Goal: Task Accomplishment & Management: Complete application form

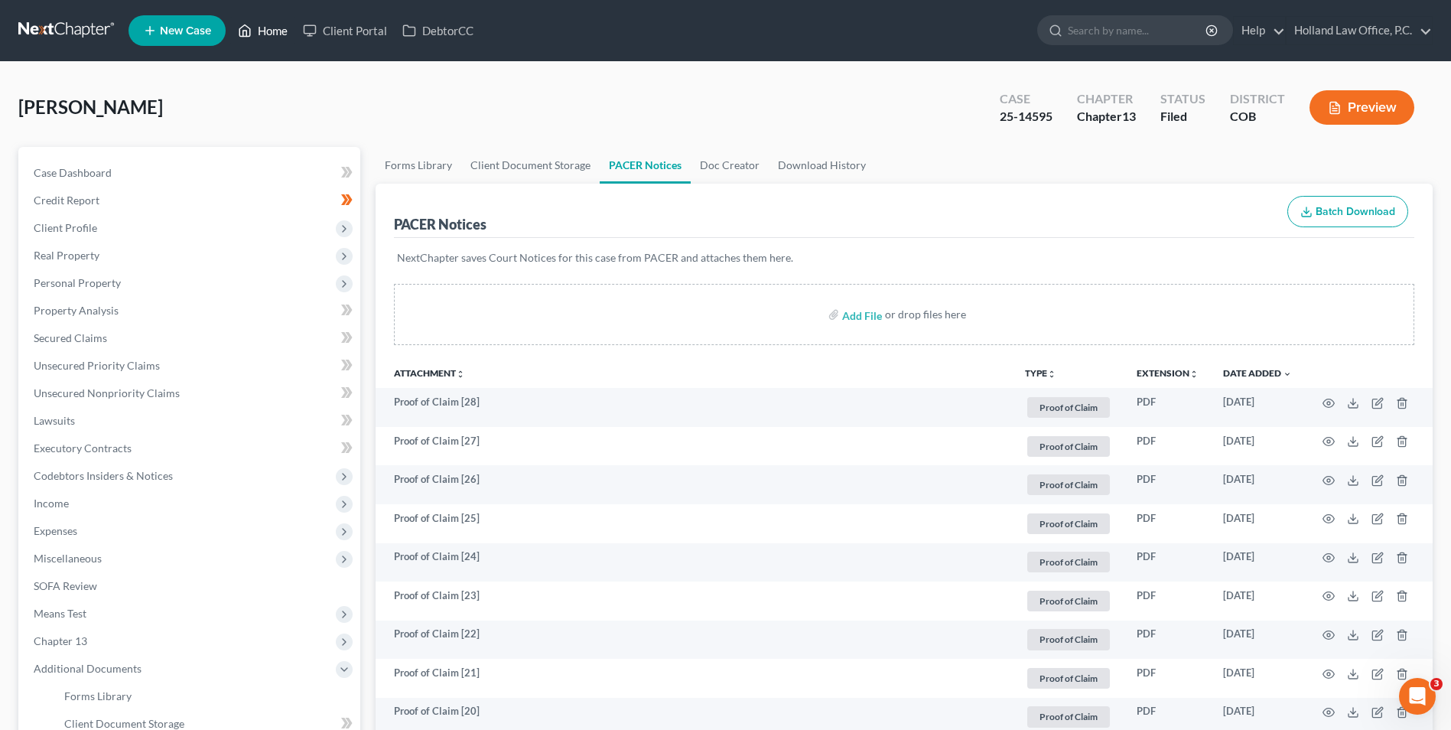
click at [258, 24] on link "Home" at bounding box center [262, 31] width 65 height 28
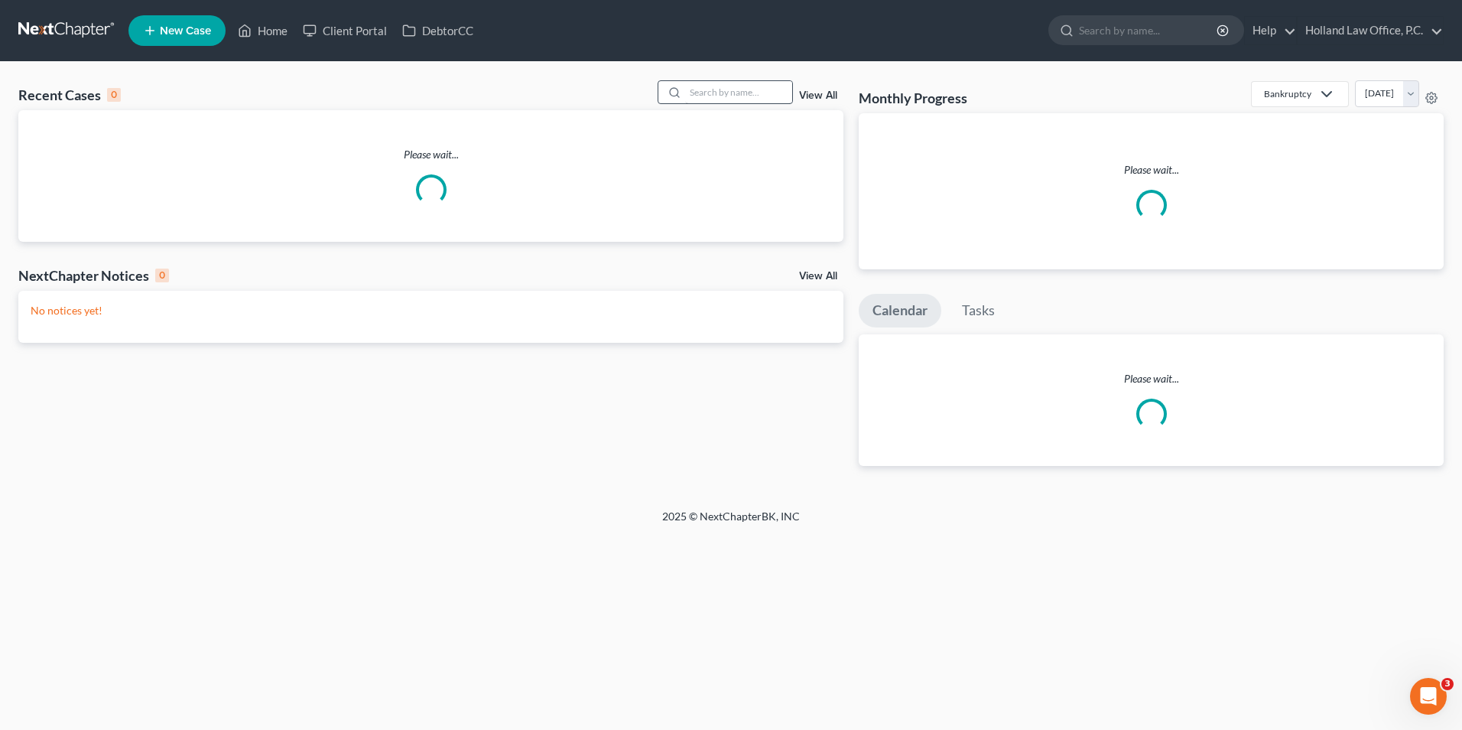
click at [768, 80] on div at bounding box center [726, 92] width 136 height 24
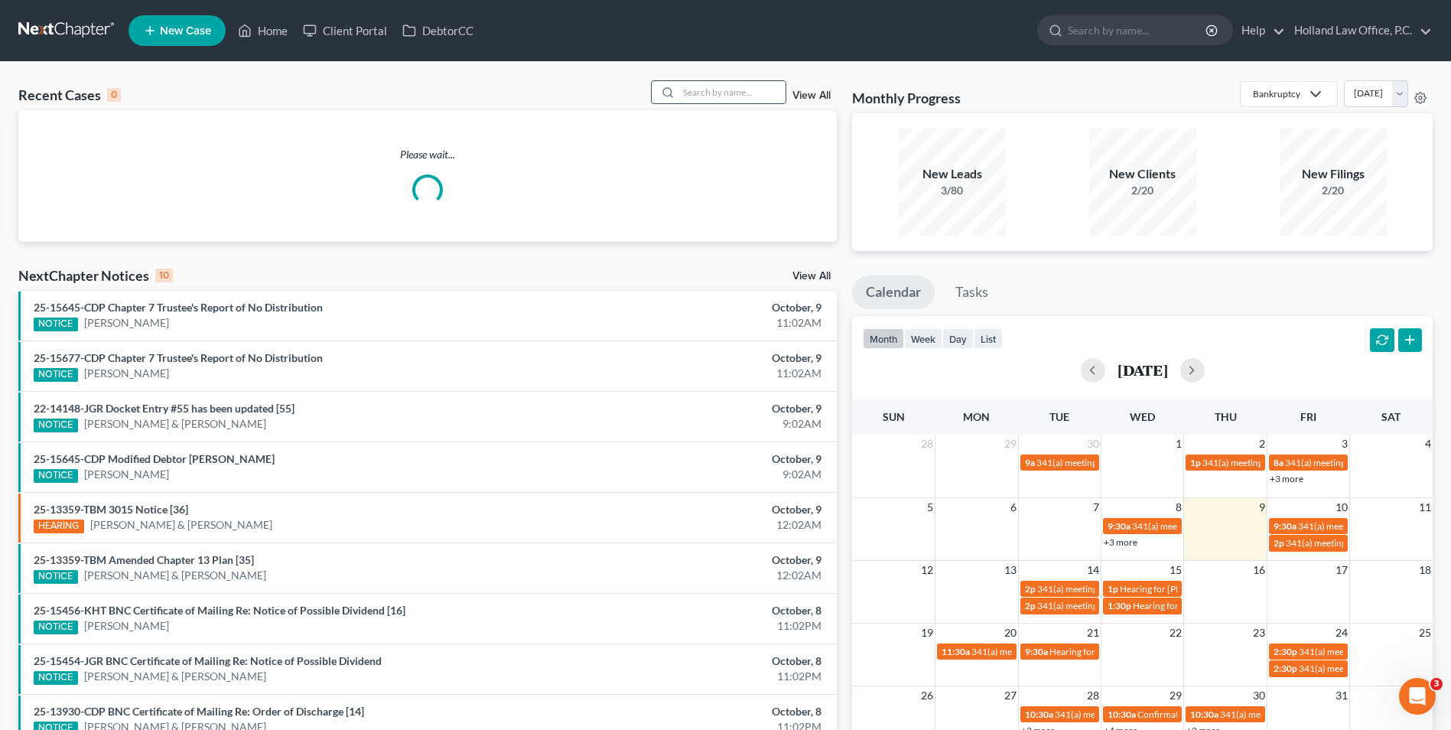
click at [754, 97] on input "search" at bounding box center [731, 92] width 107 height 22
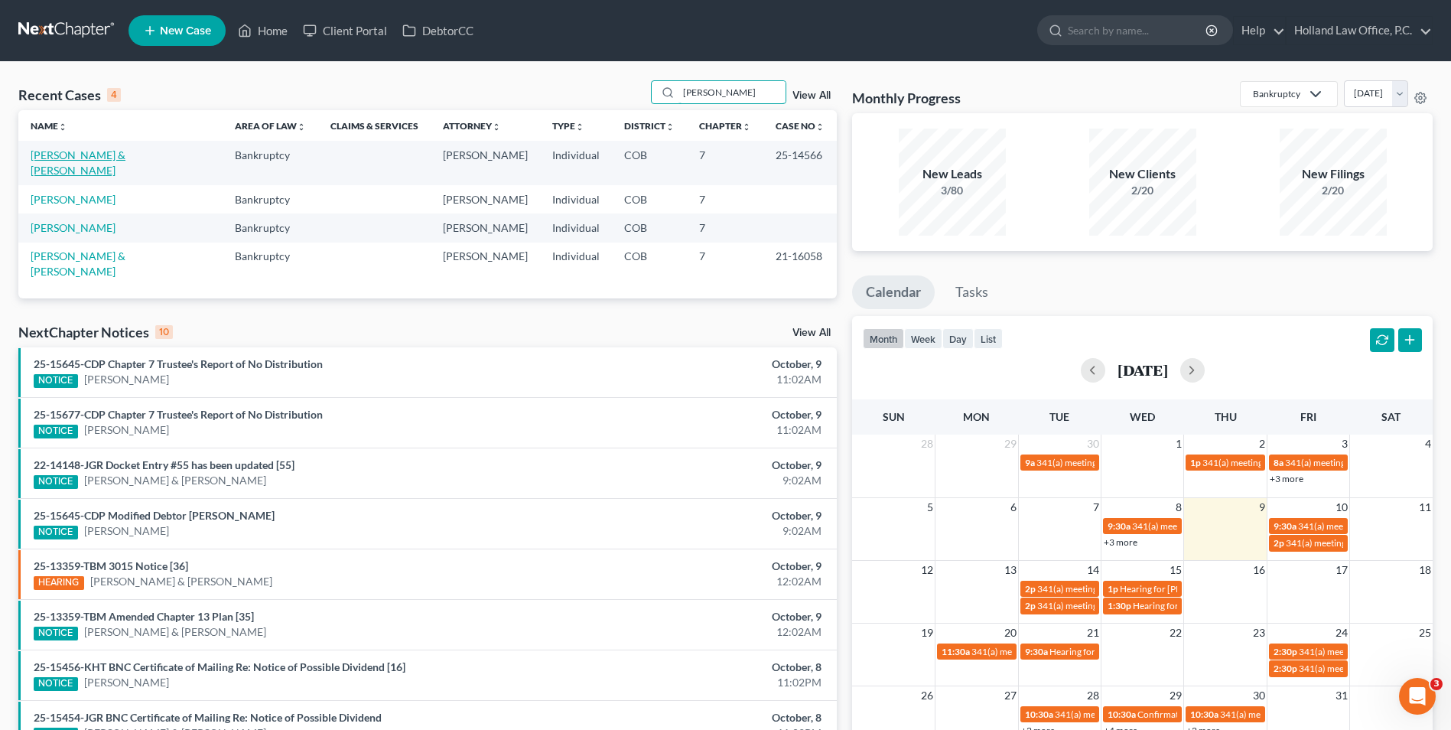
type input "[PERSON_NAME]"
click at [50, 158] on link "[PERSON_NAME] & [PERSON_NAME]" at bounding box center [78, 162] width 95 height 28
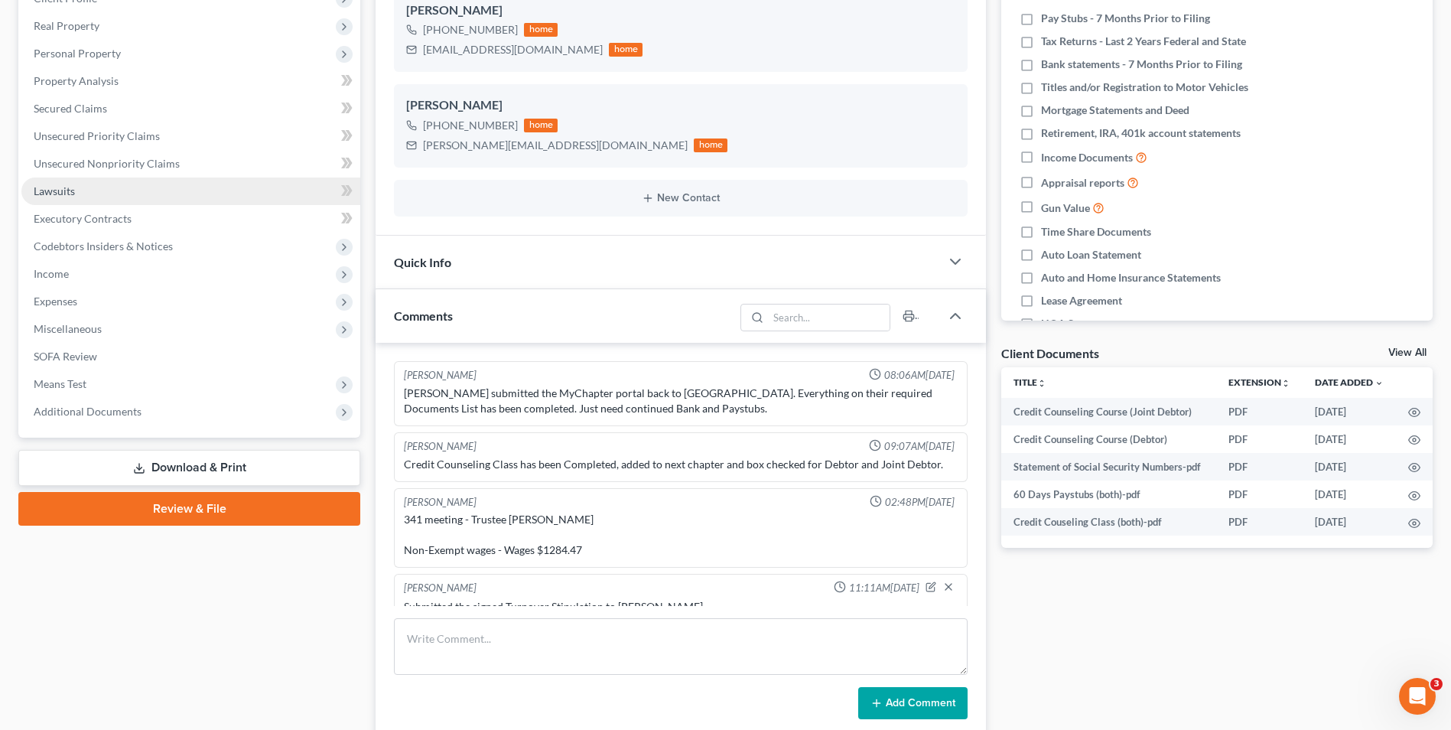
scroll to position [18, 0]
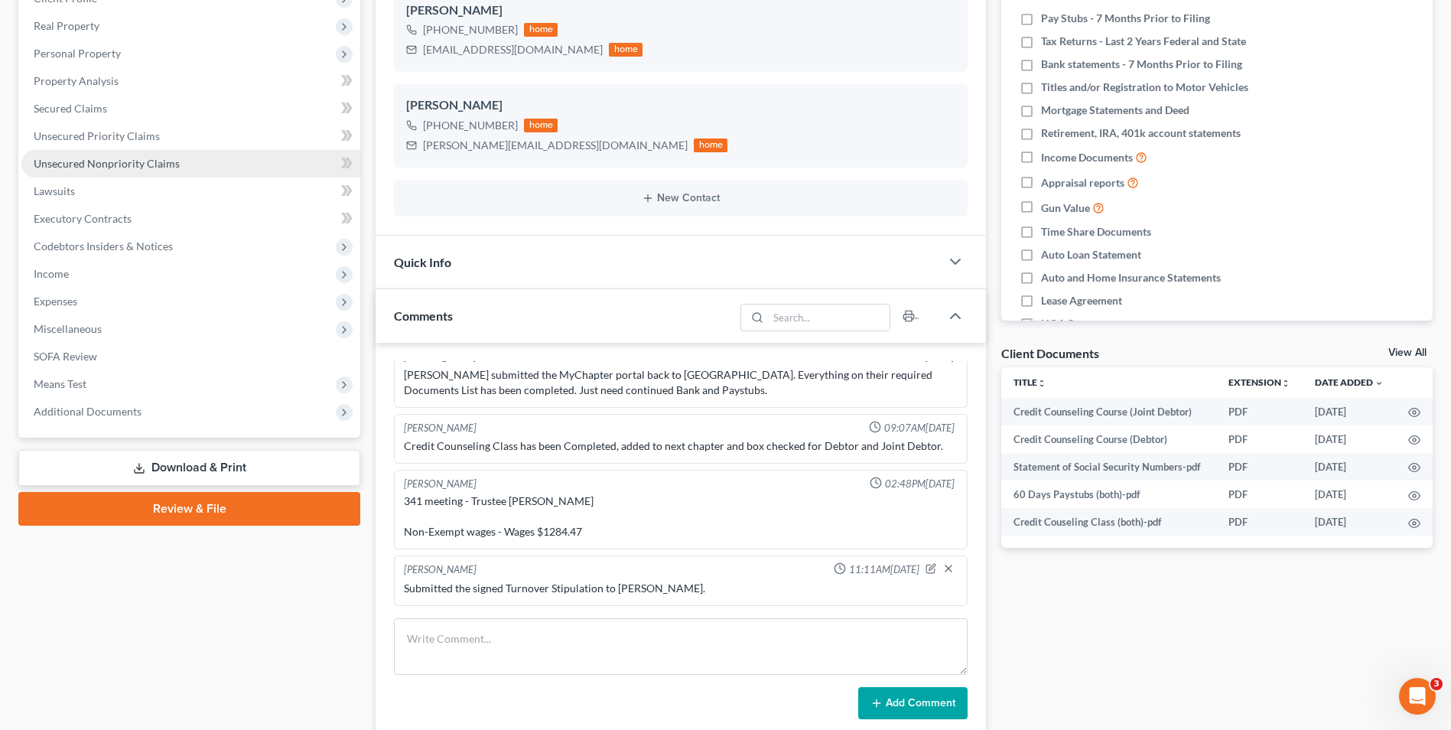
click at [109, 159] on span "Unsecured Nonpriority Claims" at bounding box center [107, 163] width 146 height 13
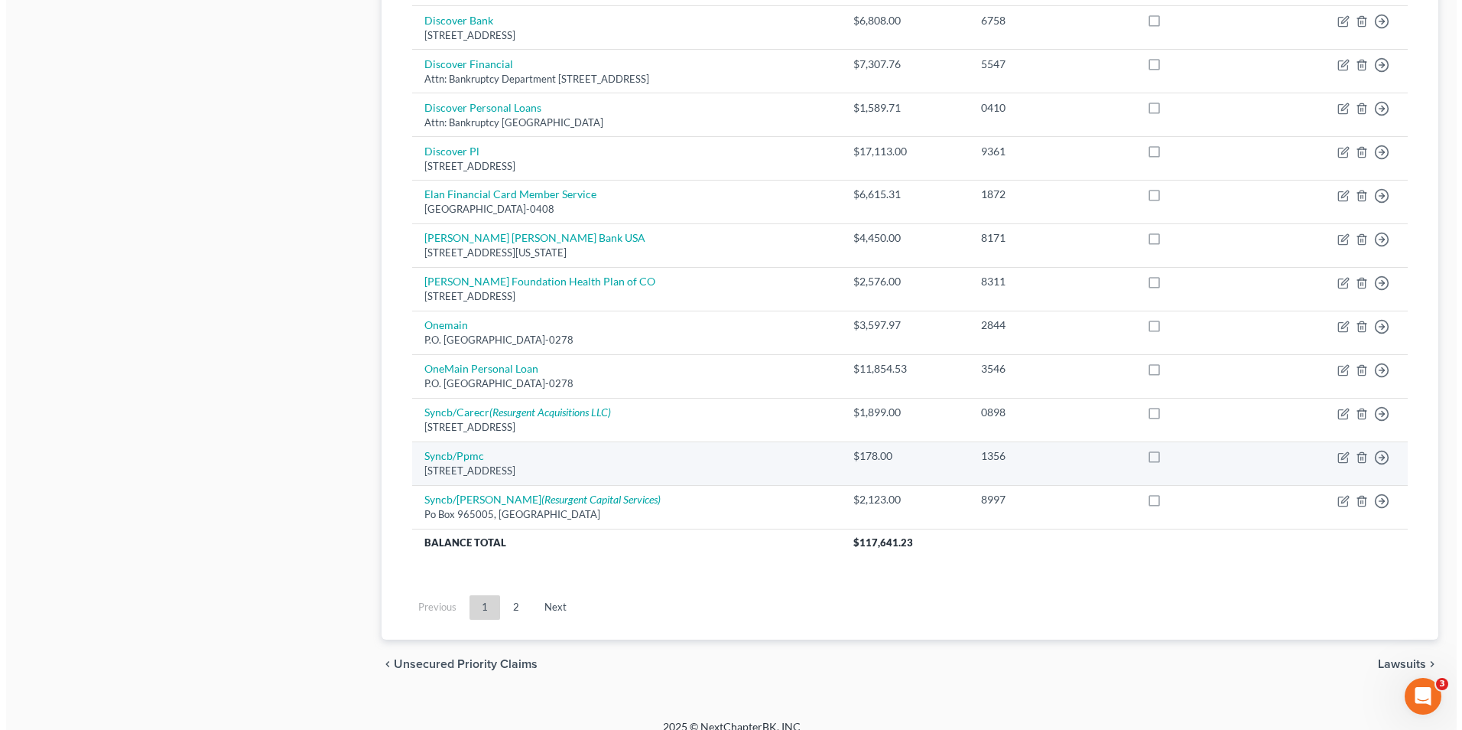
scroll to position [1041, 0]
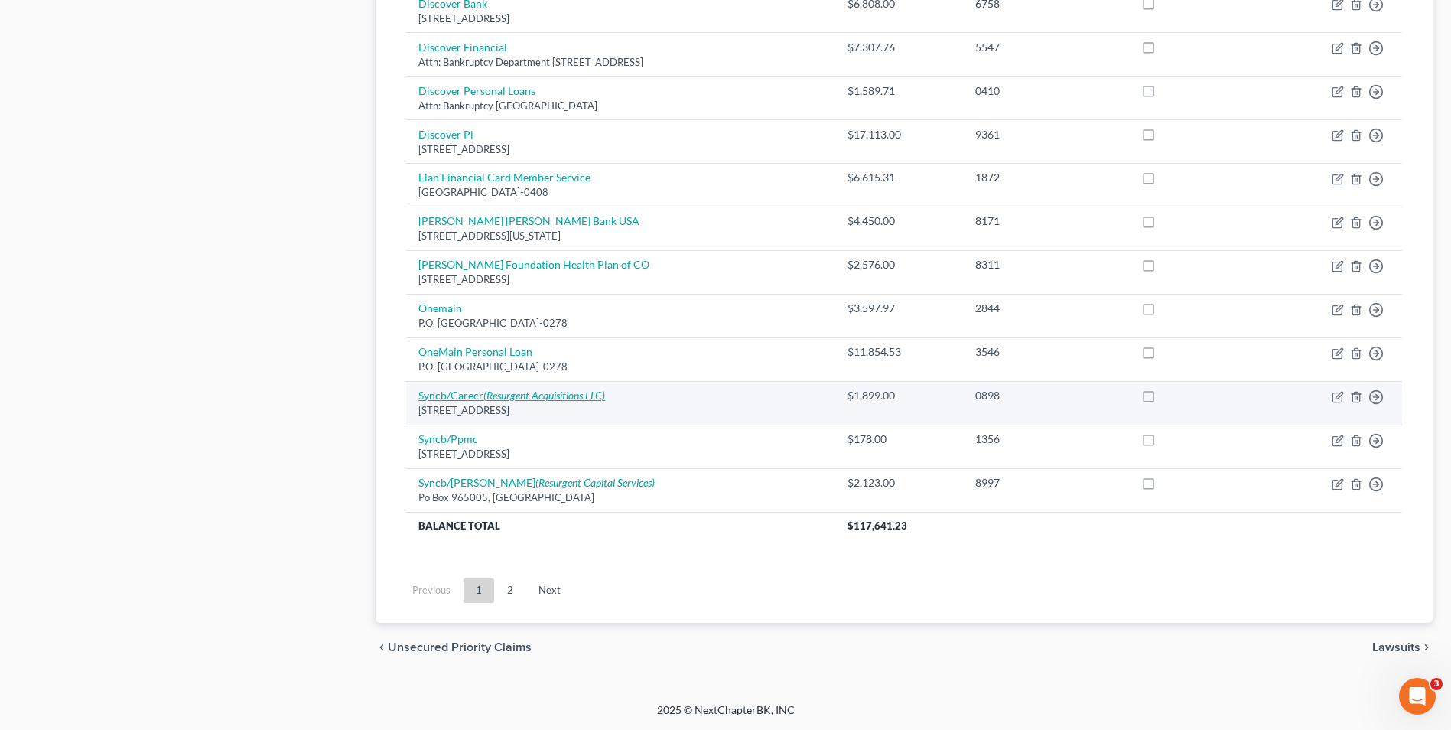
click at [558, 396] on icon "(Resurgent Acquisitions LLC)" at bounding box center [544, 394] width 122 height 13
select select "45"
select select "2"
select select "1"
select select "42"
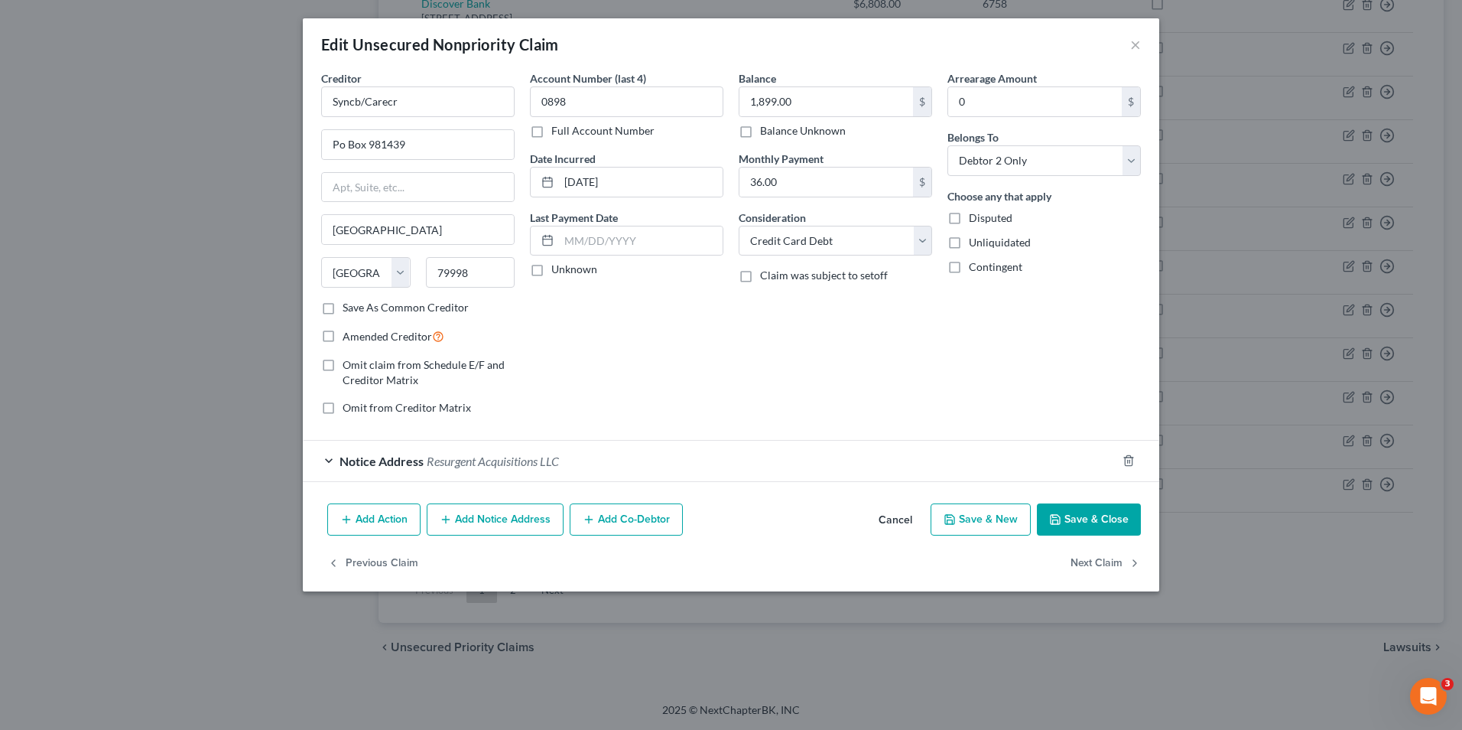
click at [509, 527] on button "Add Notice Address" at bounding box center [495, 519] width 137 height 32
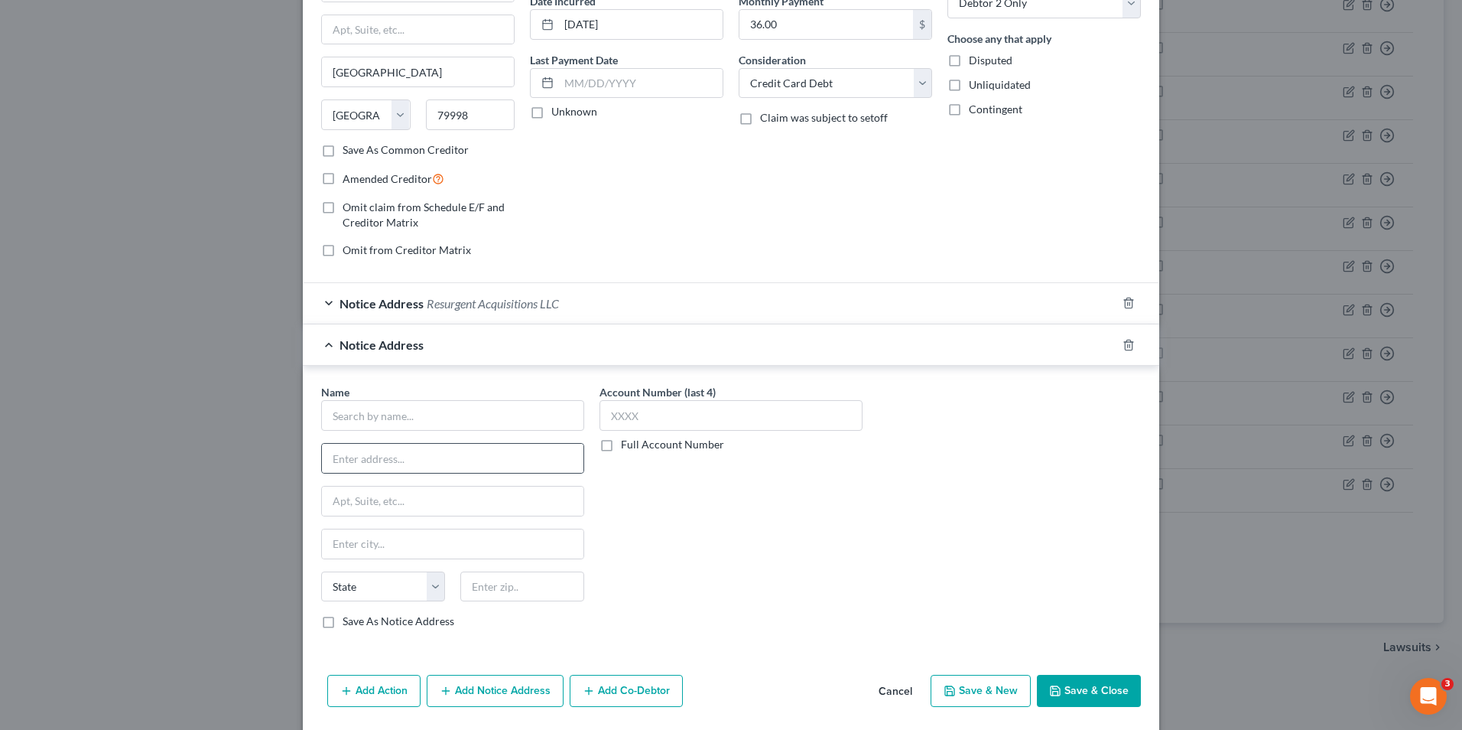
scroll to position [210, 0]
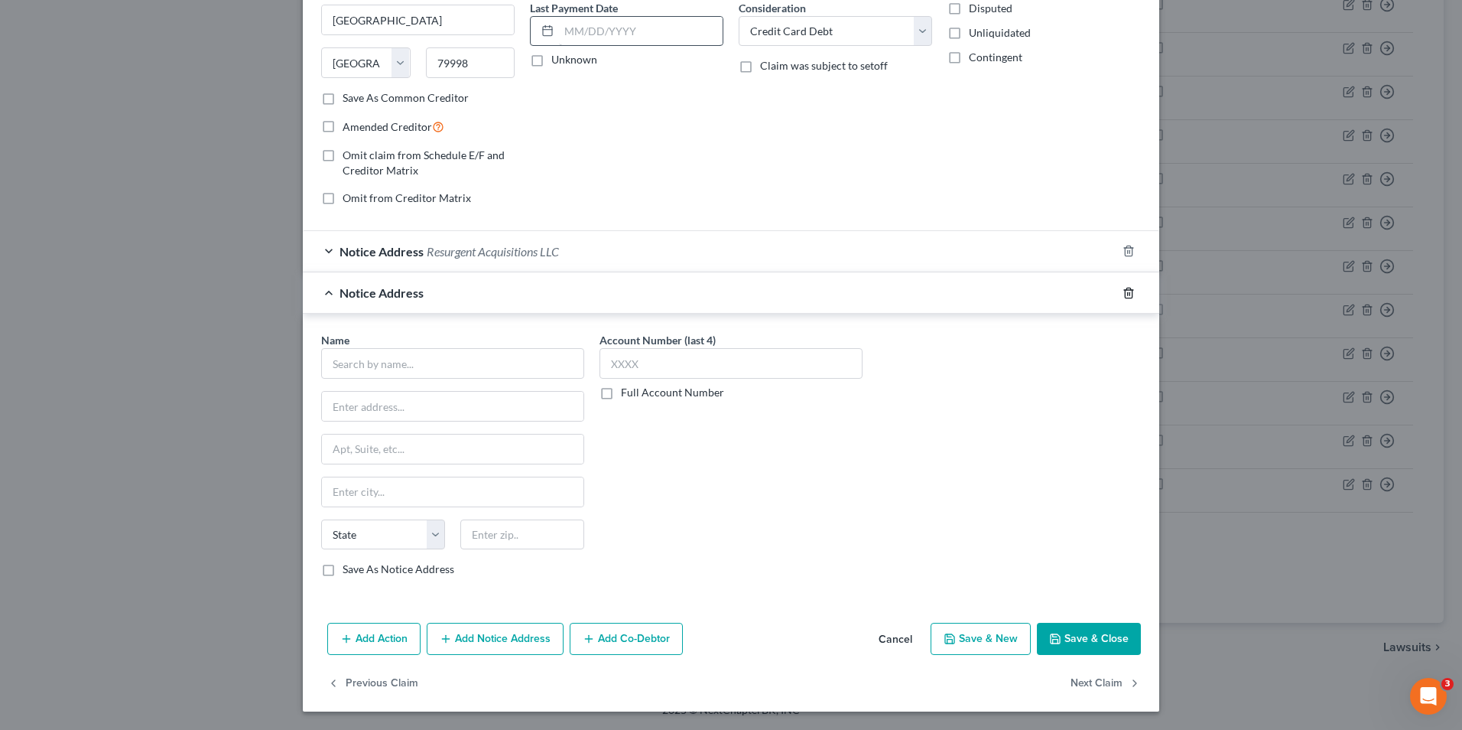
drag, startPoint x: 1118, startPoint y: 293, endPoint x: 716, endPoint y: 247, distance: 404.8
click at [1123, 292] on icon "button" at bounding box center [1129, 293] width 12 height 12
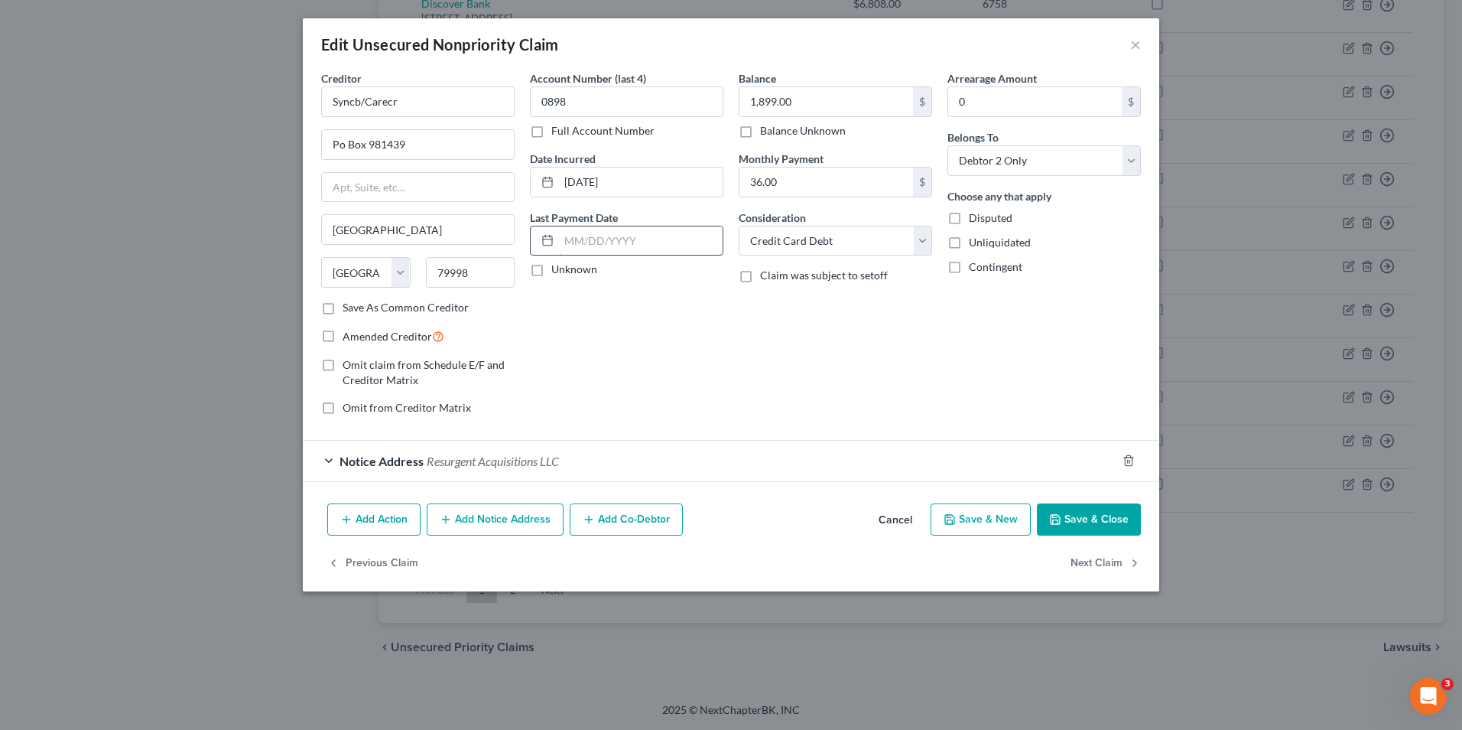
scroll to position [0, 0]
click at [525, 454] on span "Resurgent Acquisitions LLC" at bounding box center [493, 460] width 132 height 15
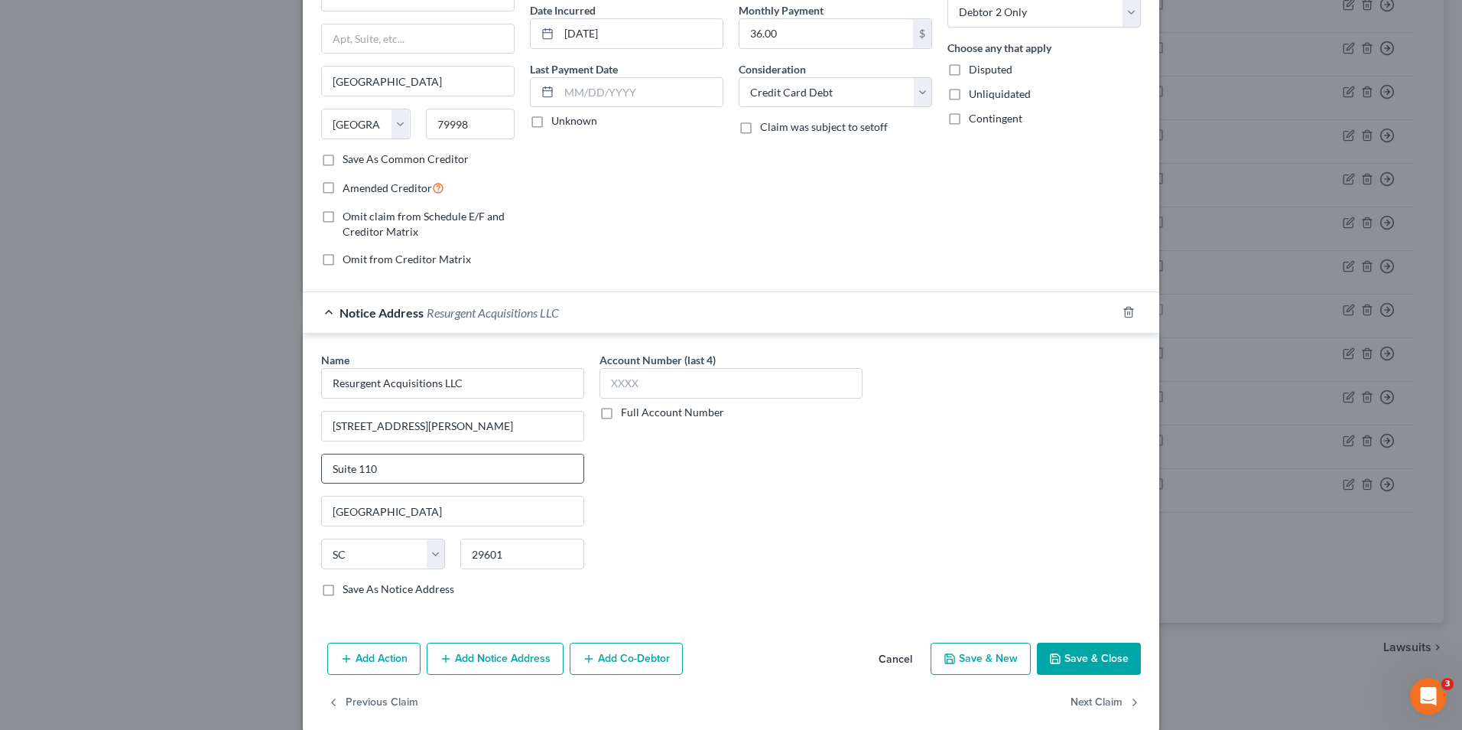
scroll to position [153, 0]
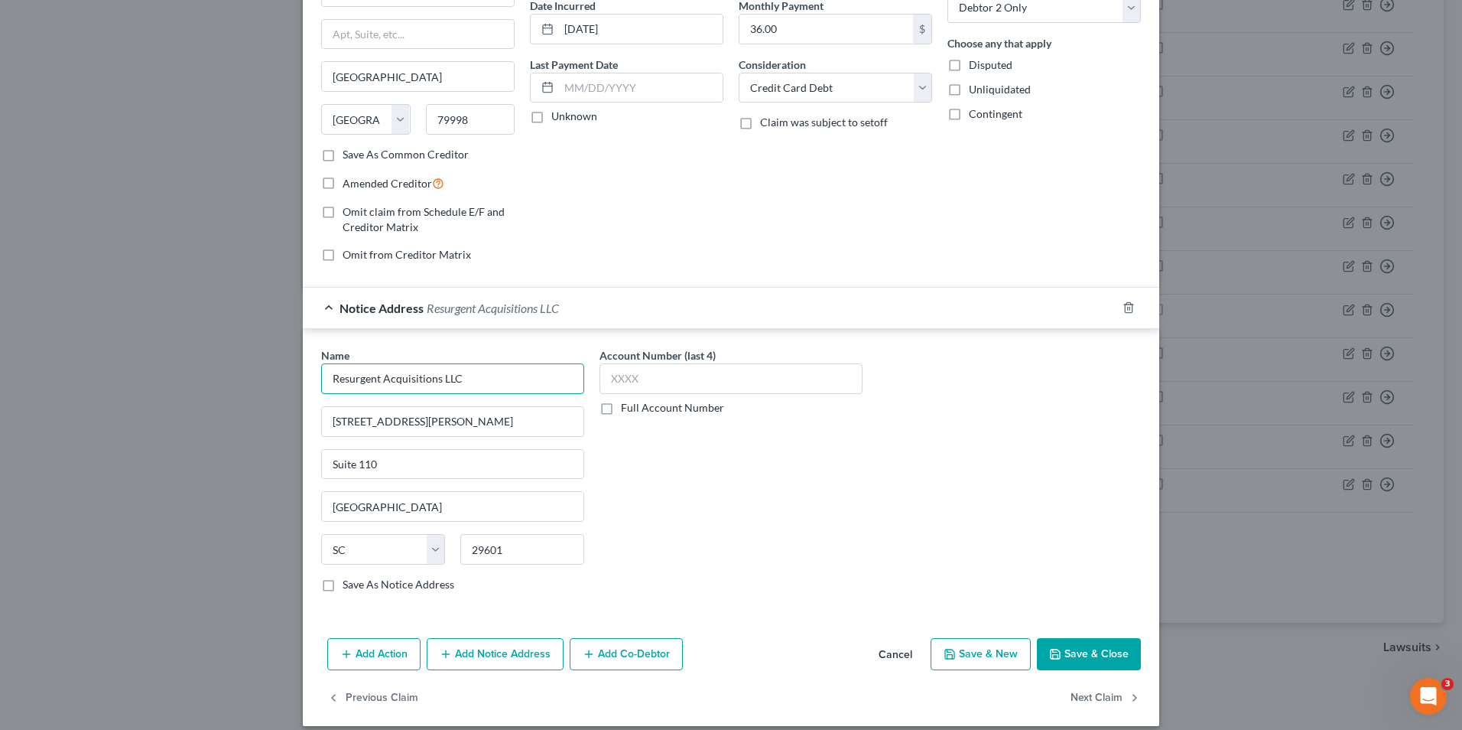
drag, startPoint x: 448, startPoint y: 364, endPoint x: 406, endPoint y: 368, distance: 42.2
click at [406, 367] on input "Resurgent Acquisitions LLC" at bounding box center [452, 378] width 263 height 31
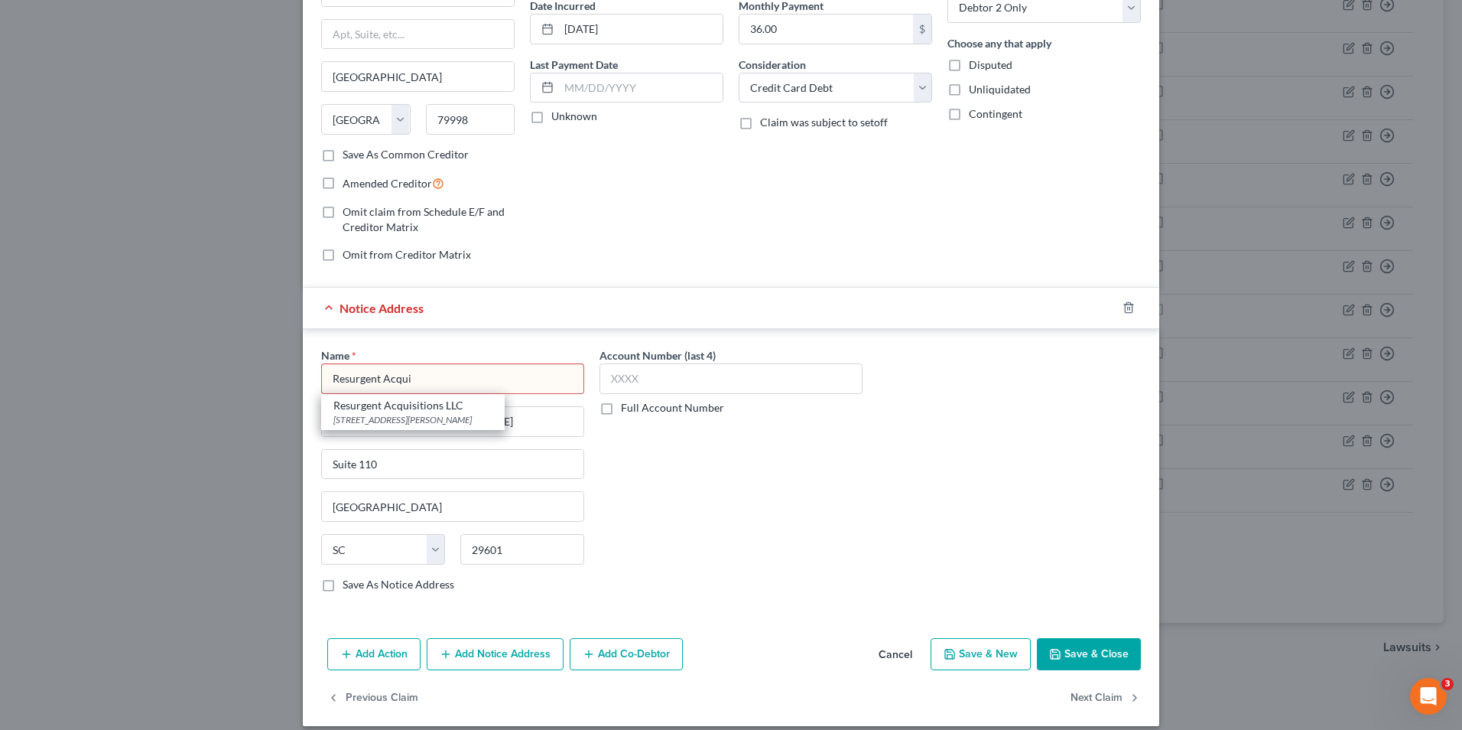
drag, startPoint x: 440, startPoint y: 370, endPoint x: 386, endPoint y: 378, distance: 54.8
click at [385, 382] on input "Resurgent Acqui" at bounding box center [452, 378] width 263 height 31
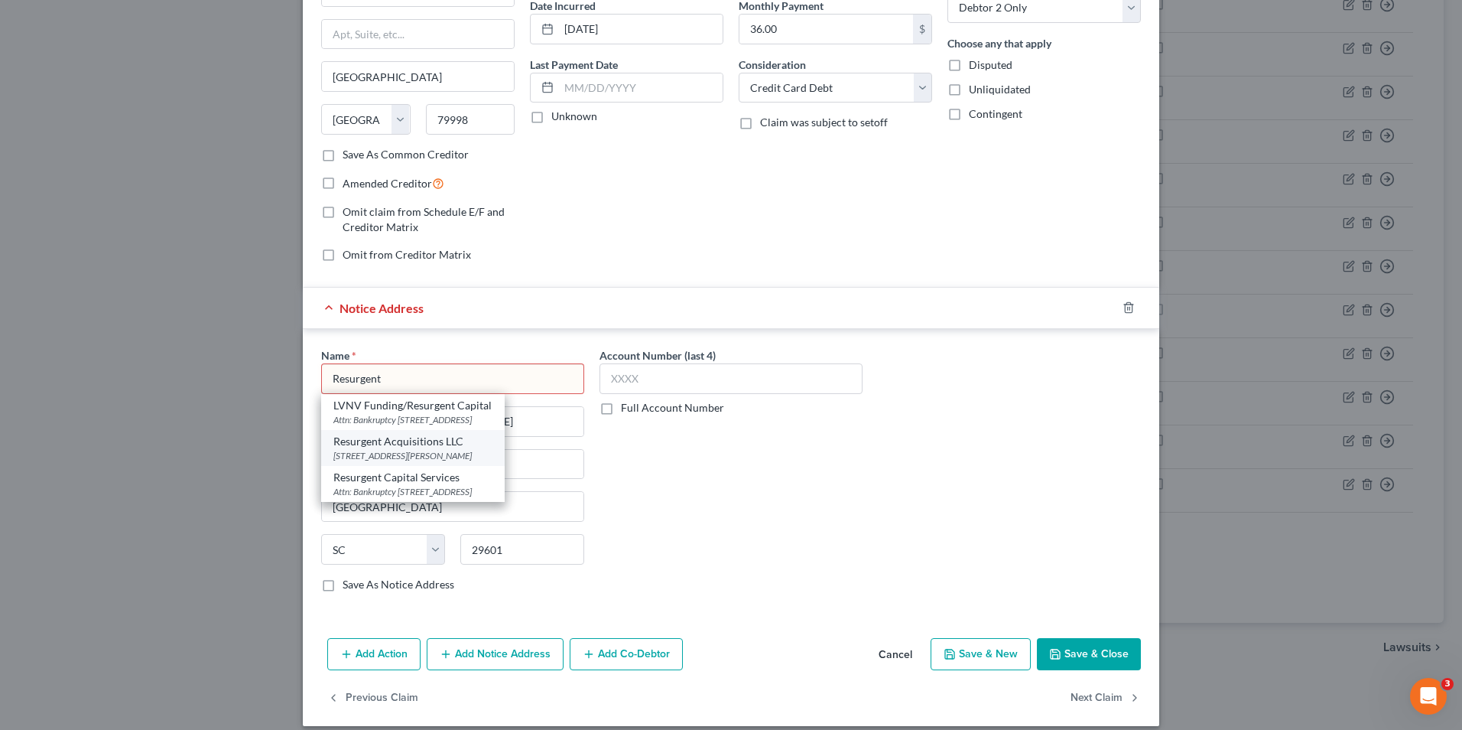
click at [431, 445] on div "Resurgent Acquisitions LLC" at bounding box center [412, 441] width 159 height 15
type input "Resurgent Acquisitions LLC"
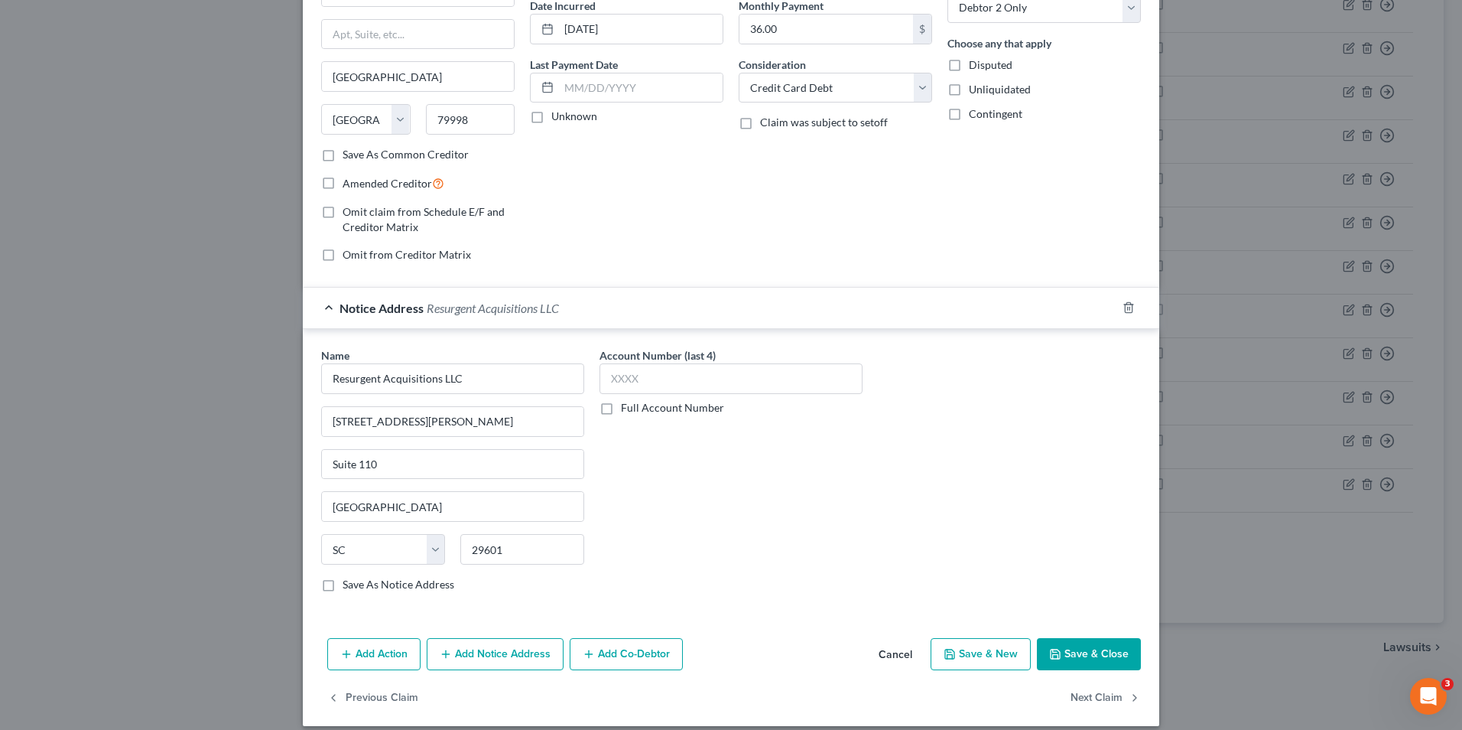
click at [1071, 658] on button "Save & Close" at bounding box center [1089, 654] width 104 height 32
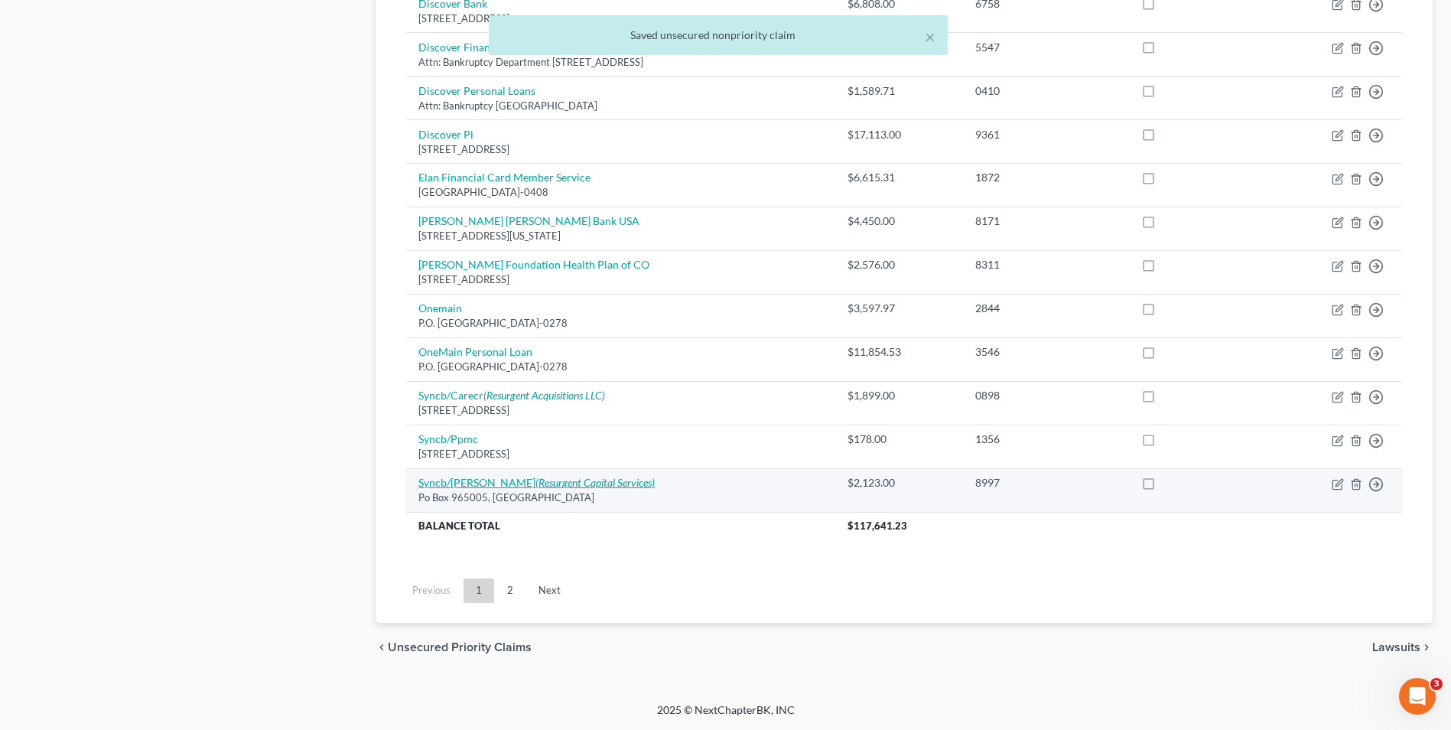
click at [535, 481] on icon "(Resurgent Capital Services)" at bounding box center [594, 482] width 119 height 13
select select "9"
select select "2"
select select "1"
select select "42"
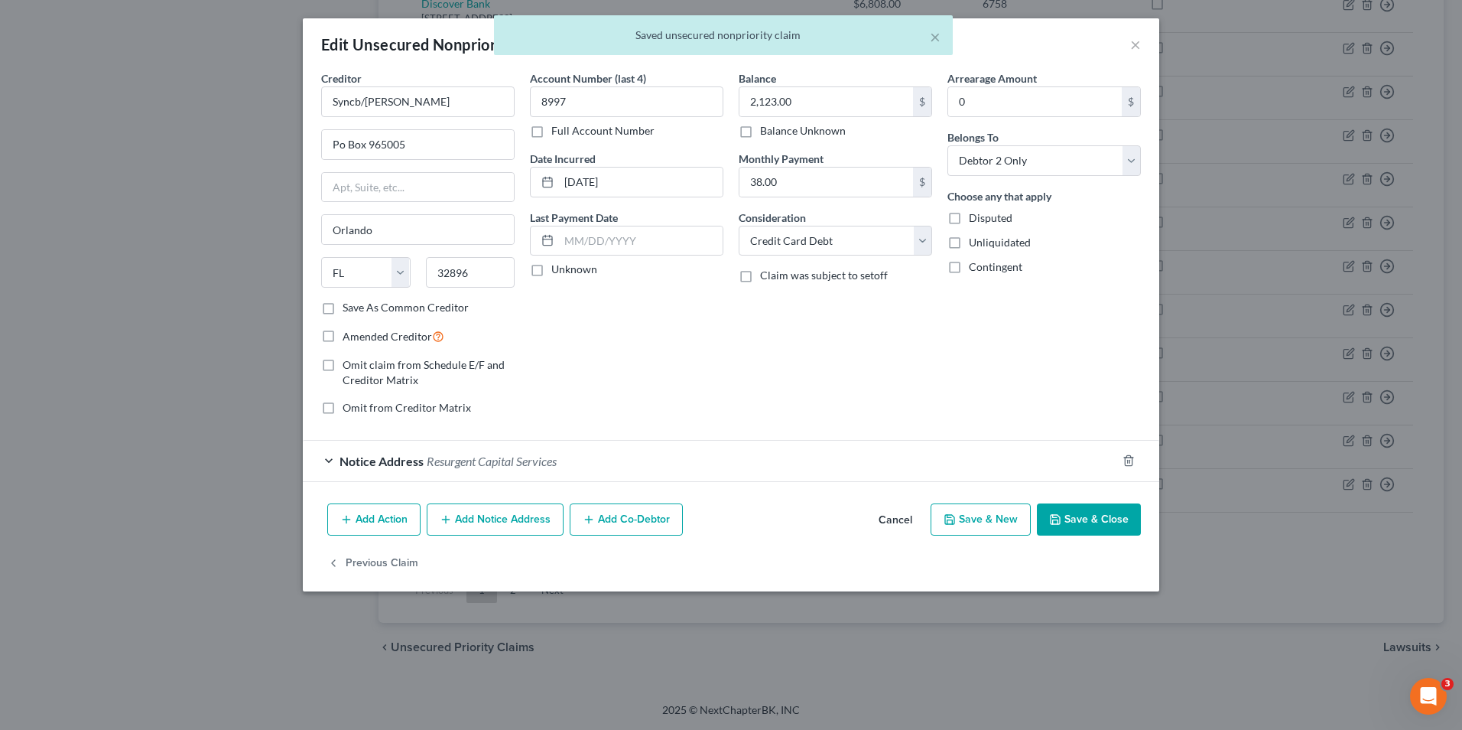
click at [479, 463] on span "Resurgent Capital Services" at bounding box center [492, 460] width 130 height 15
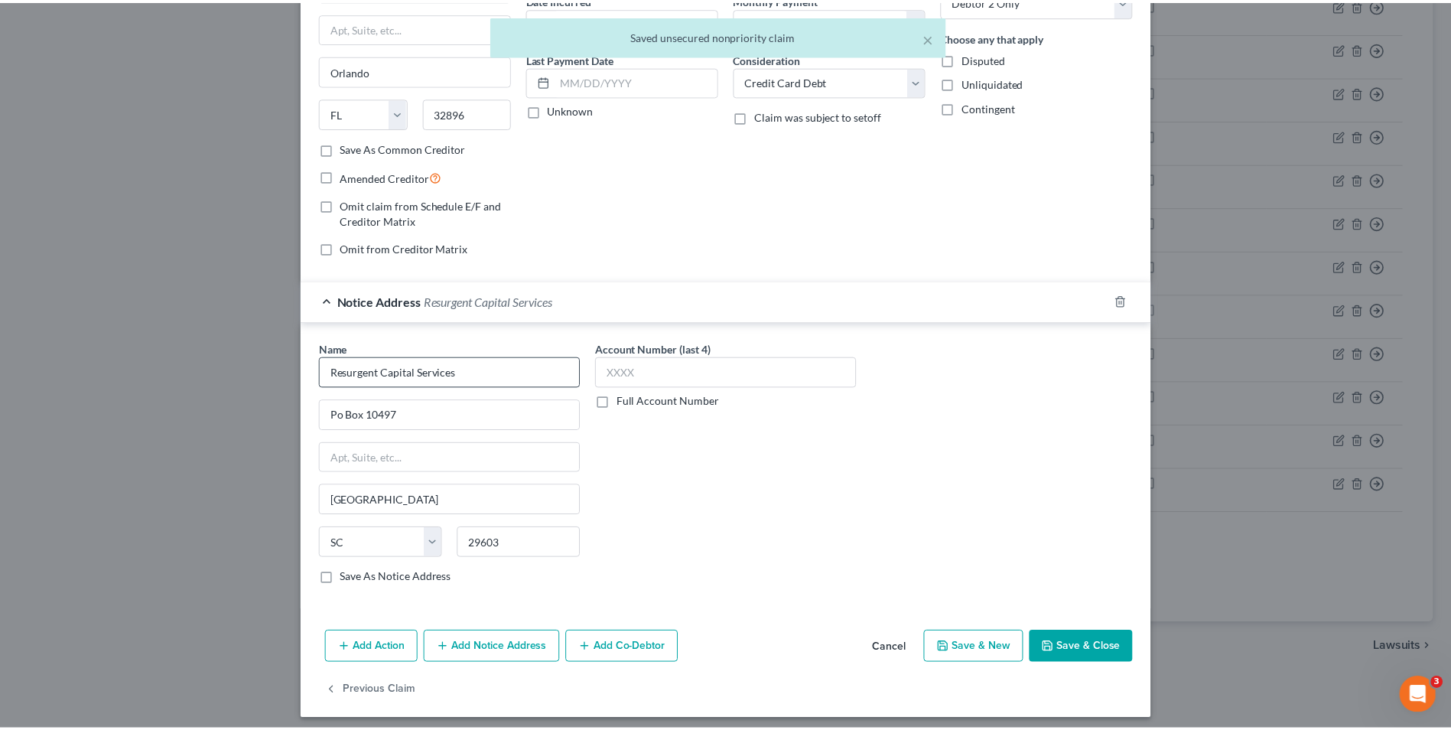
scroll to position [167, 0]
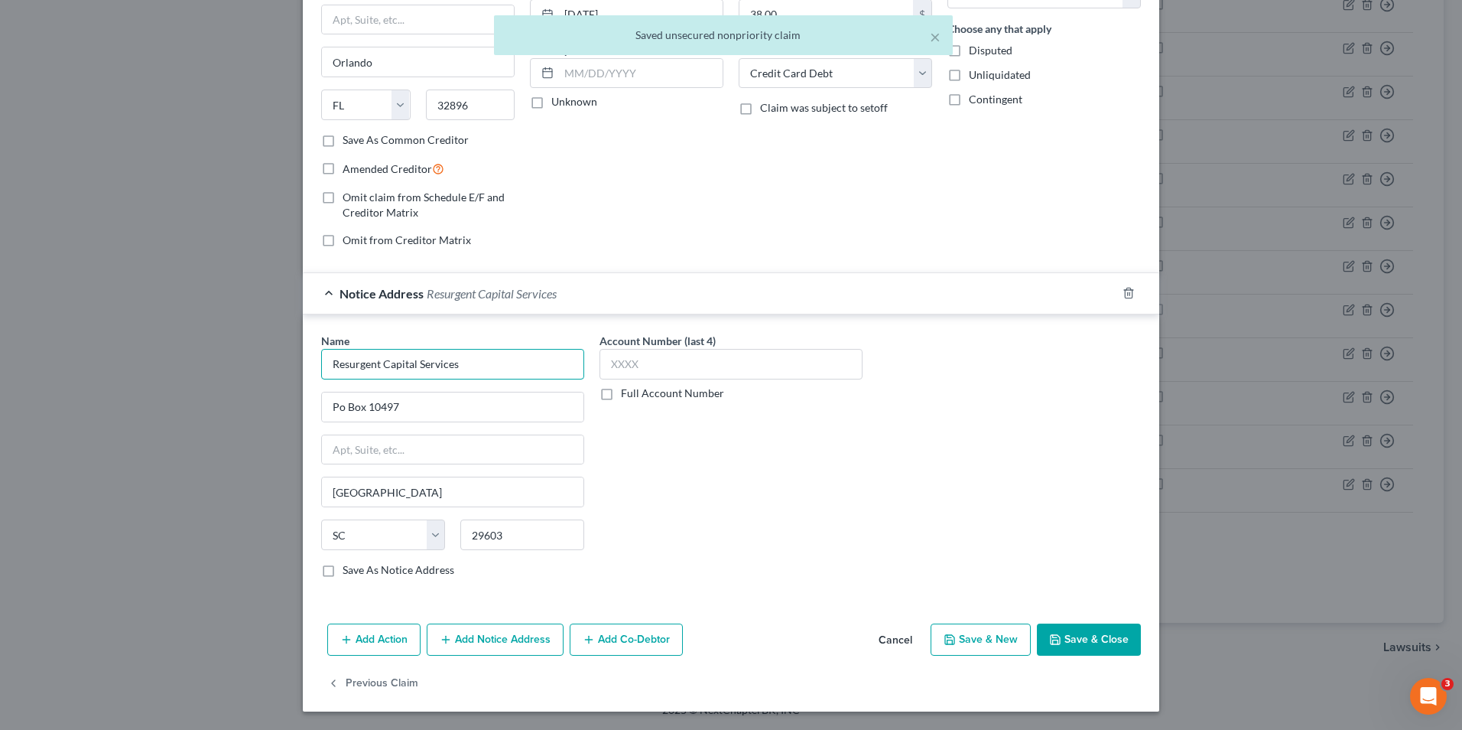
drag, startPoint x: 477, startPoint y: 373, endPoint x: 381, endPoint y: 372, distance: 96.4
click at [381, 372] on input "Resurgent Capital Services" at bounding box center [452, 364] width 263 height 31
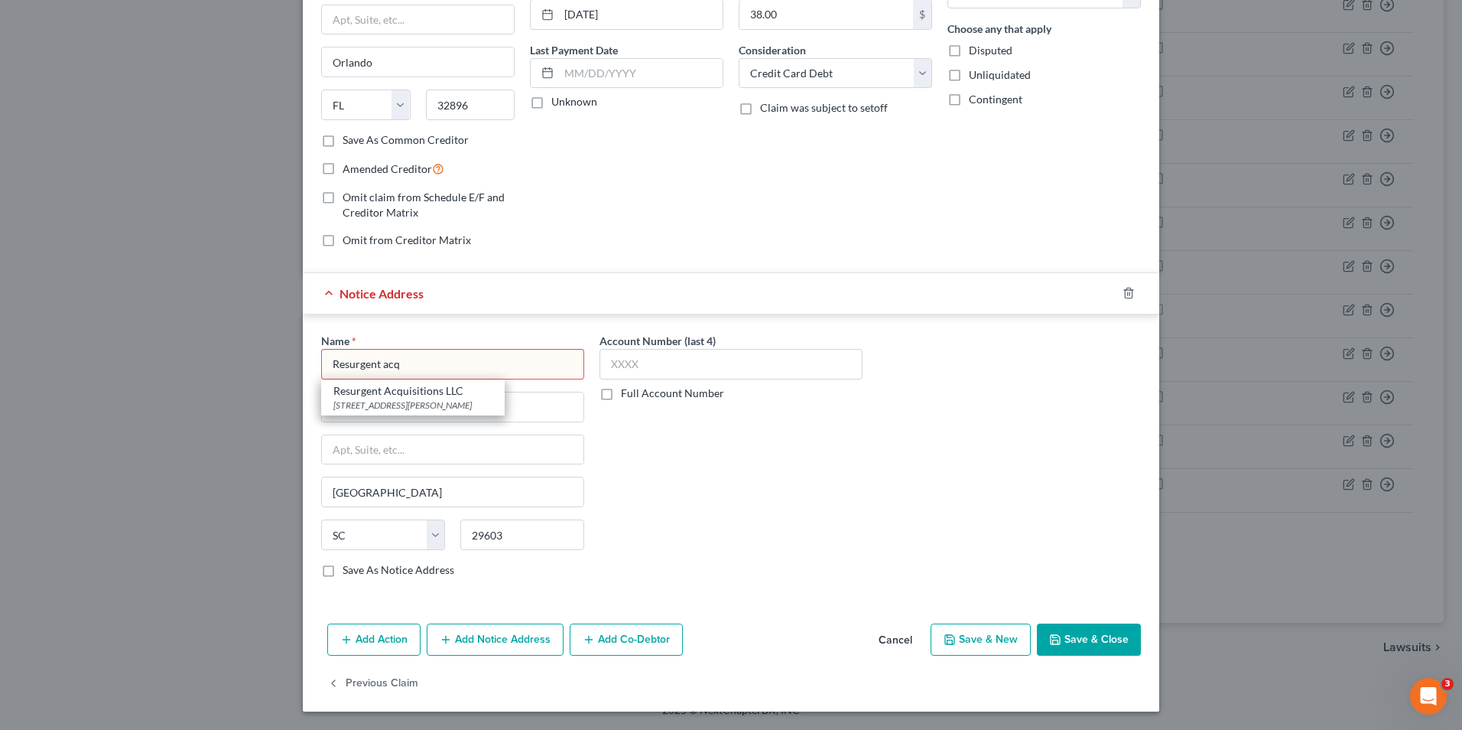
click at [410, 398] on div "[STREET_ADDRESS][PERSON_NAME]" at bounding box center [412, 404] width 159 height 13
type input "Resurgent Acquisitions LLC"
type input "[STREET_ADDRESS][PERSON_NAME]"
type input "Suite 110"
type input "29601"
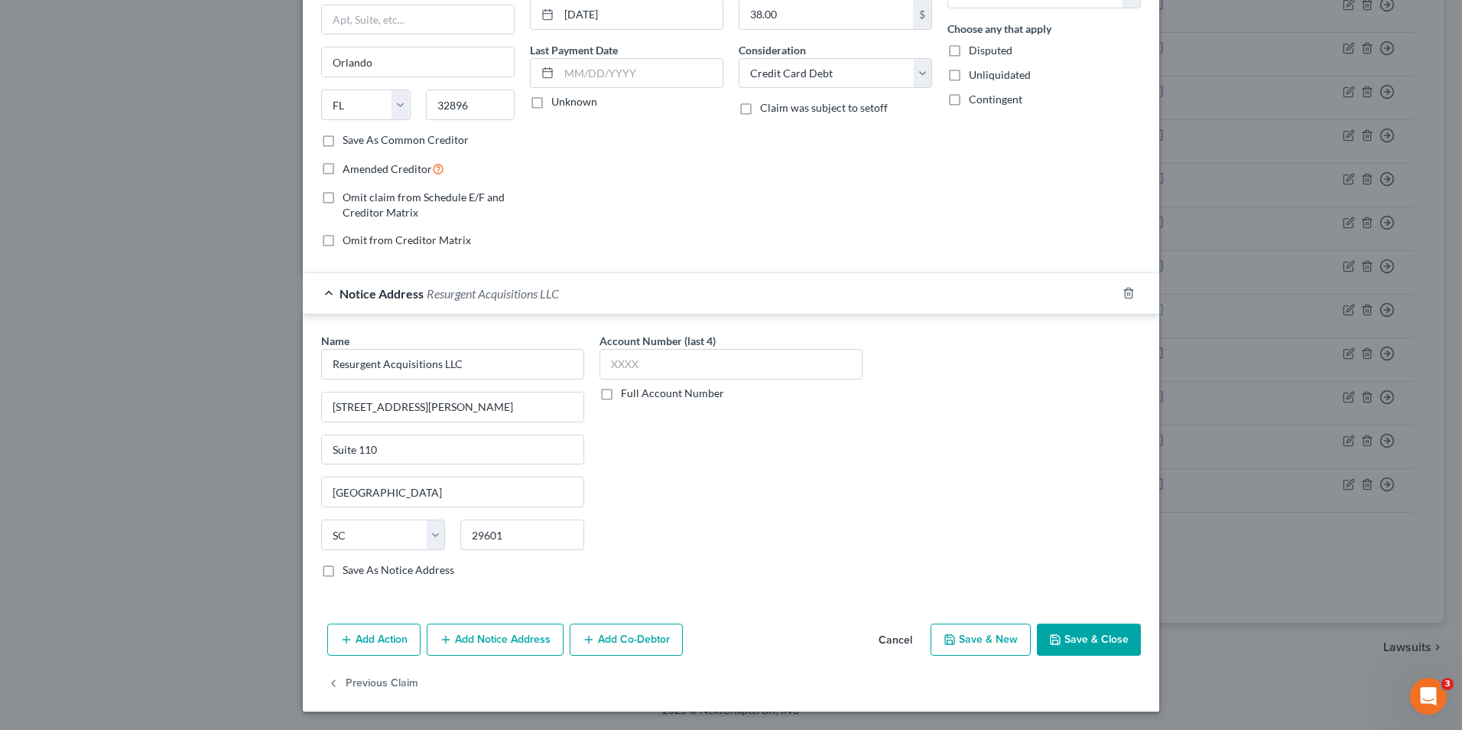
click at [1049, 634] on icon "button" at bounding box center [1055, 639] width 12 height 12
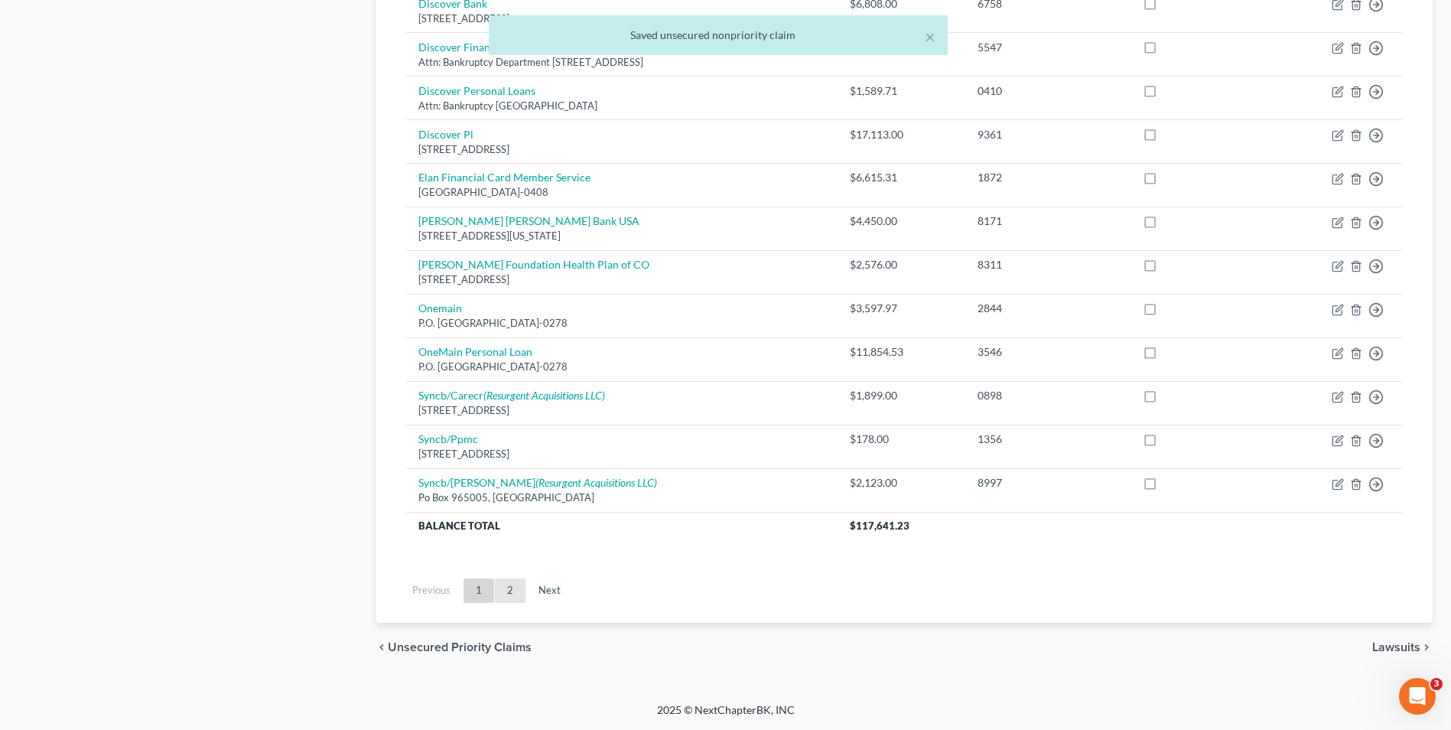
click at [509, 594] on link "2" at bounding box center [510, 590] width 31 height 24
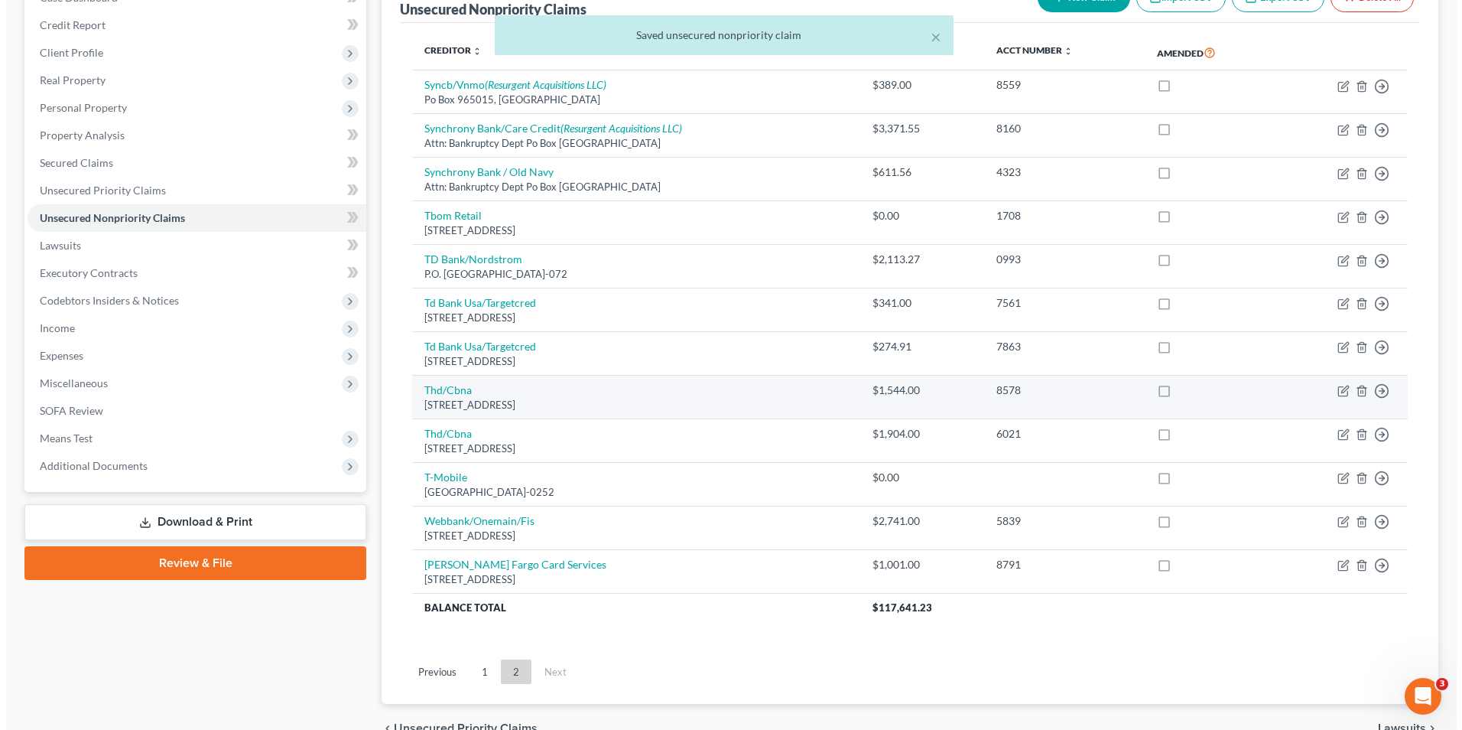
scroll to position [0, 0]
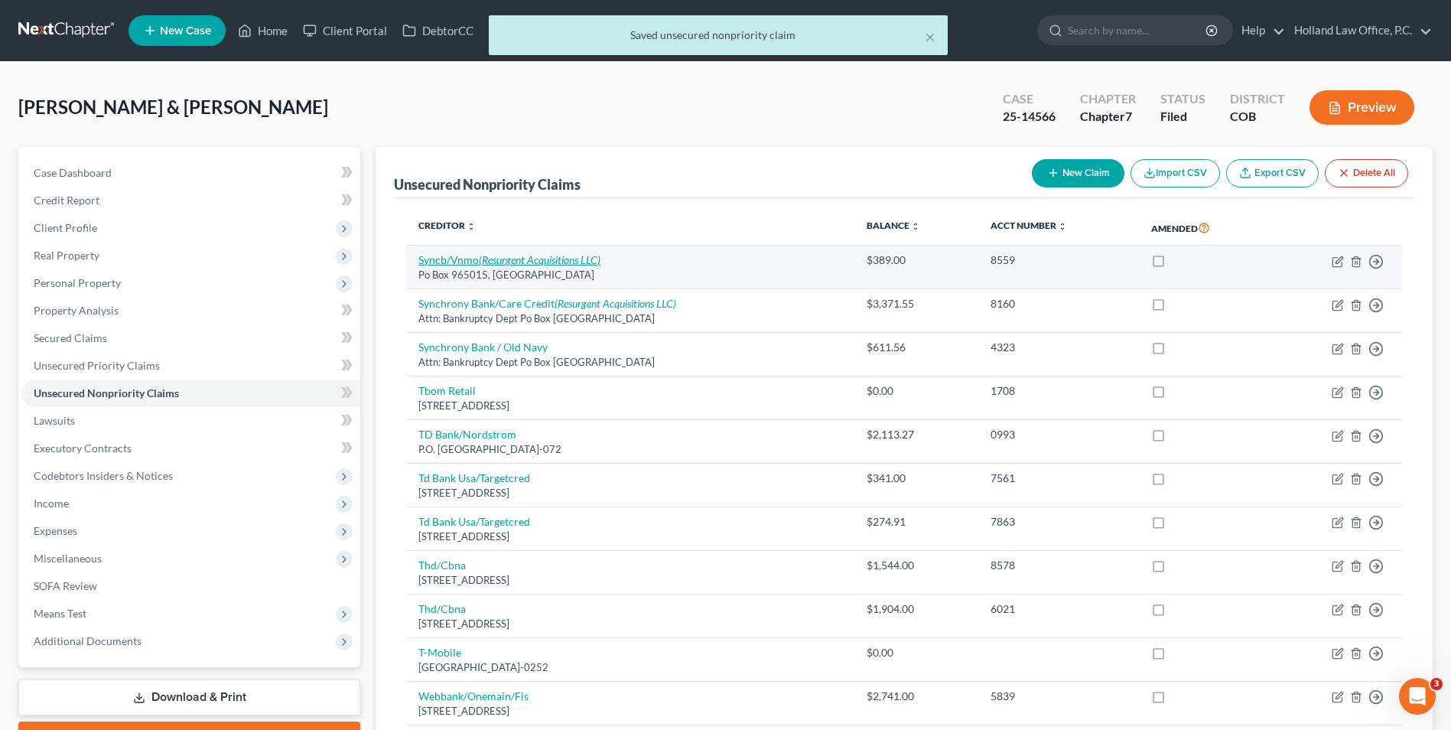
click at [517, 266] on icon "(Resurgent Acquisitions LLC)" at bounding box center [540, 259] width 122 height 13
select select "9"
select select "2"
select select "1"
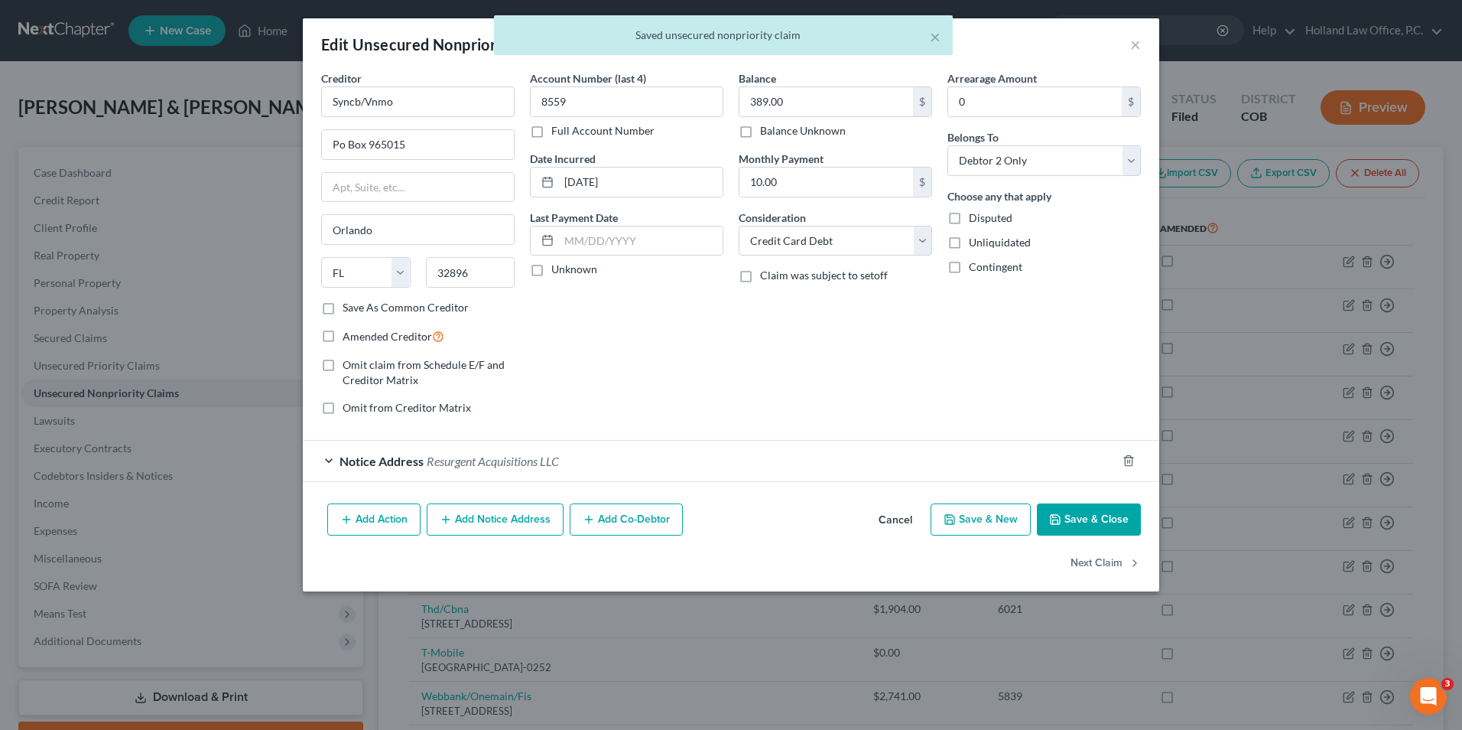
click at [1126, 508] on button "Save & Close" at bounding box center [1089, 519] width 104 height 32
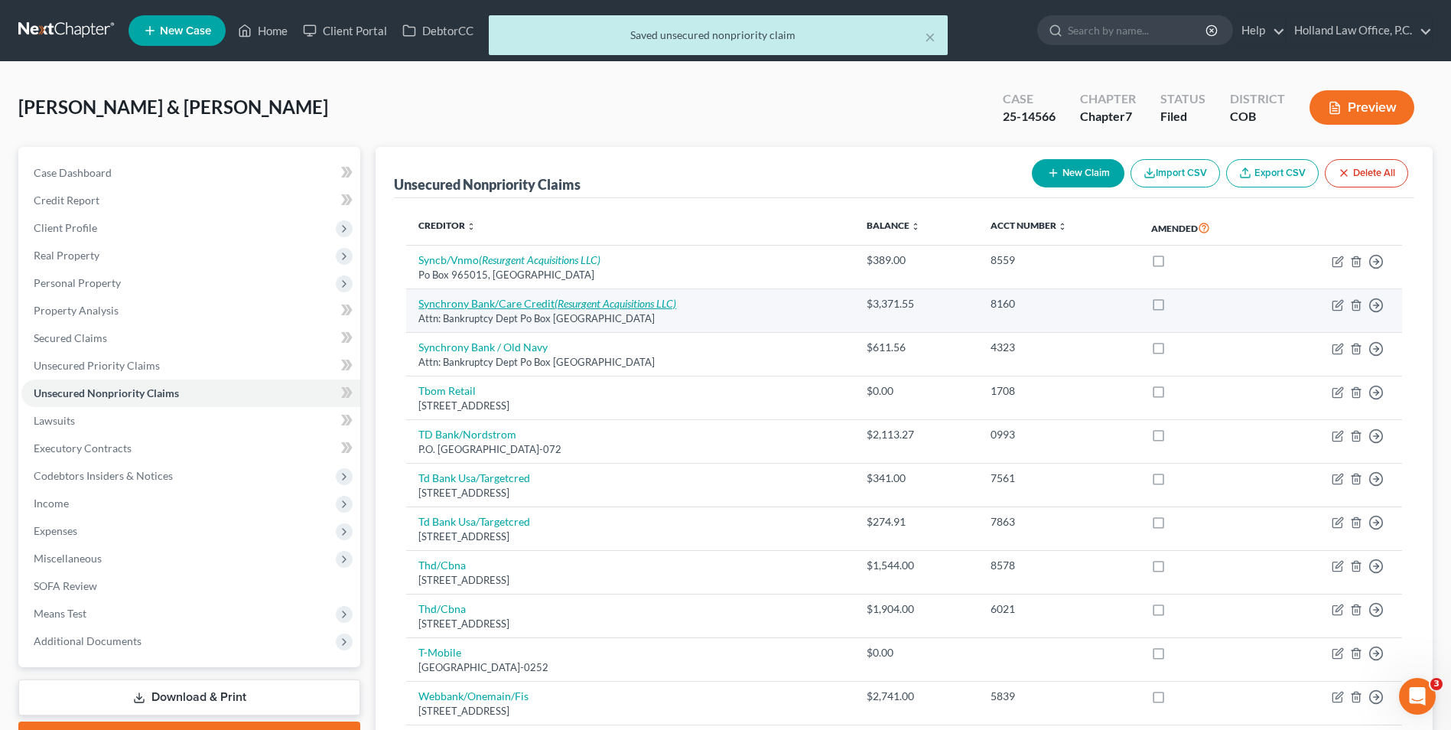
click at [485, 305] on link "Synchrony Bank/Care Credit (Resurgent Acquisitions LLC)" at bounding box center [547, 303] width 258 height 13
select select "9"
select select "2"
select select "0"
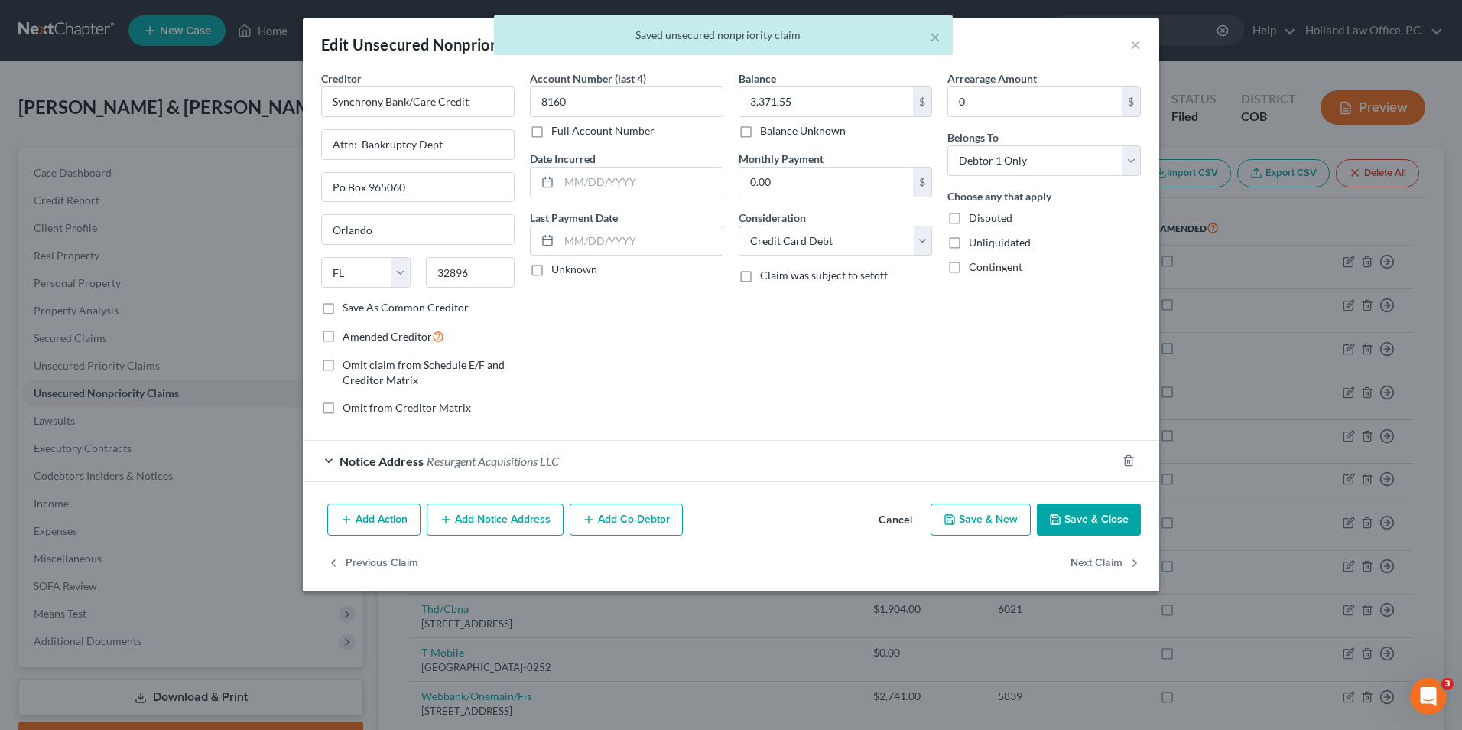
click at [483, 476] on div "Notice Address Resurgent Acquisitions LLC" at bounding box center [710, 460] width 814 height 41
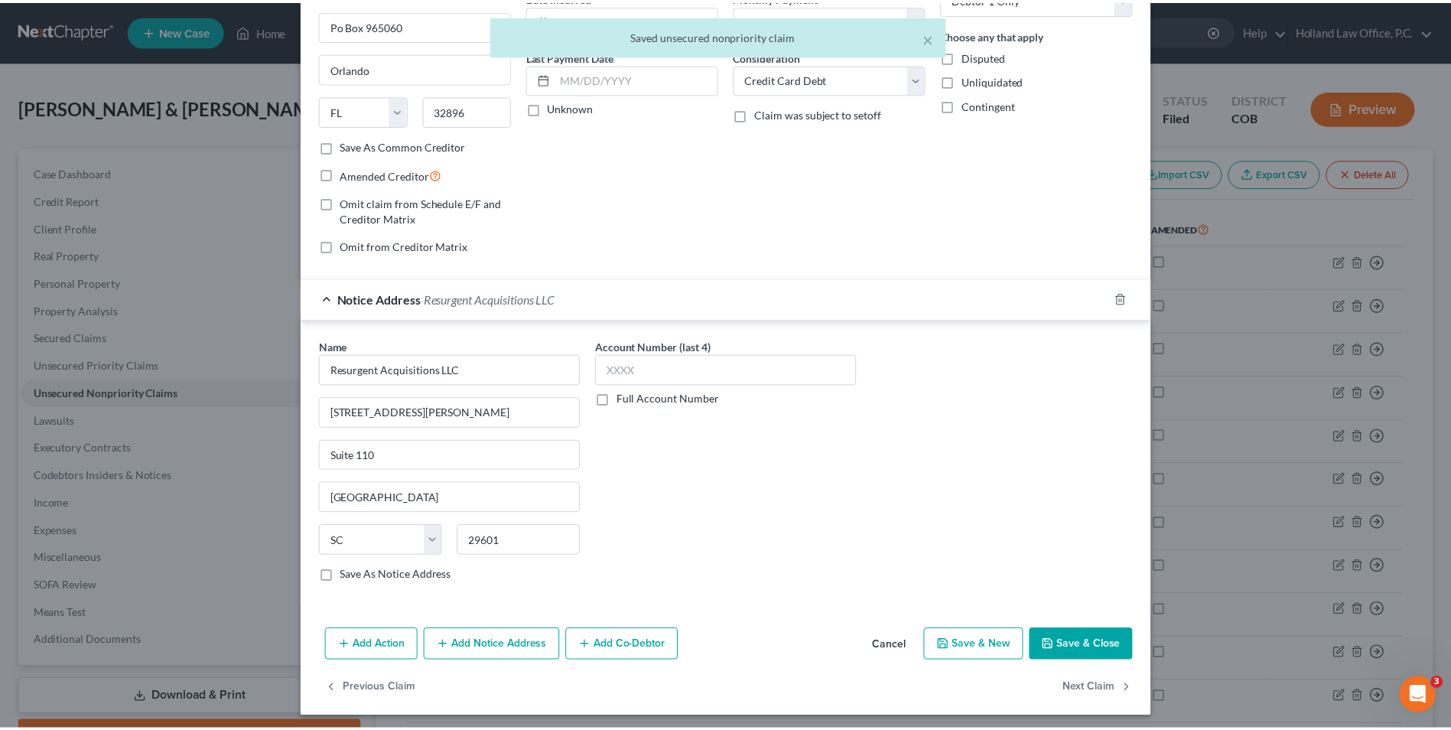
scroll to position [167, 0]
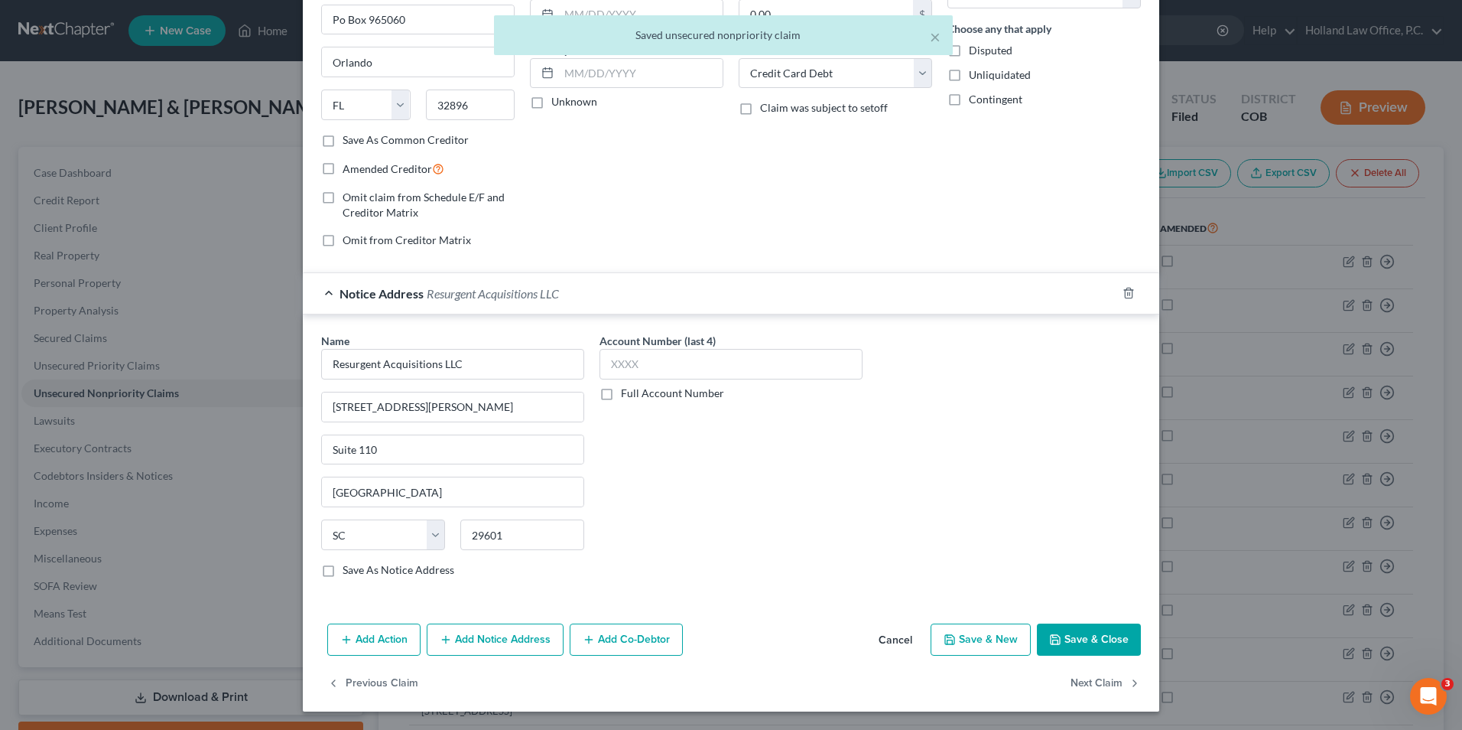
click at [1065, 644] on button "Save & Close" at bounding box center [1089, 639] width 104 height 32
